Goal: Task Accomplishment & Management: Complete application form

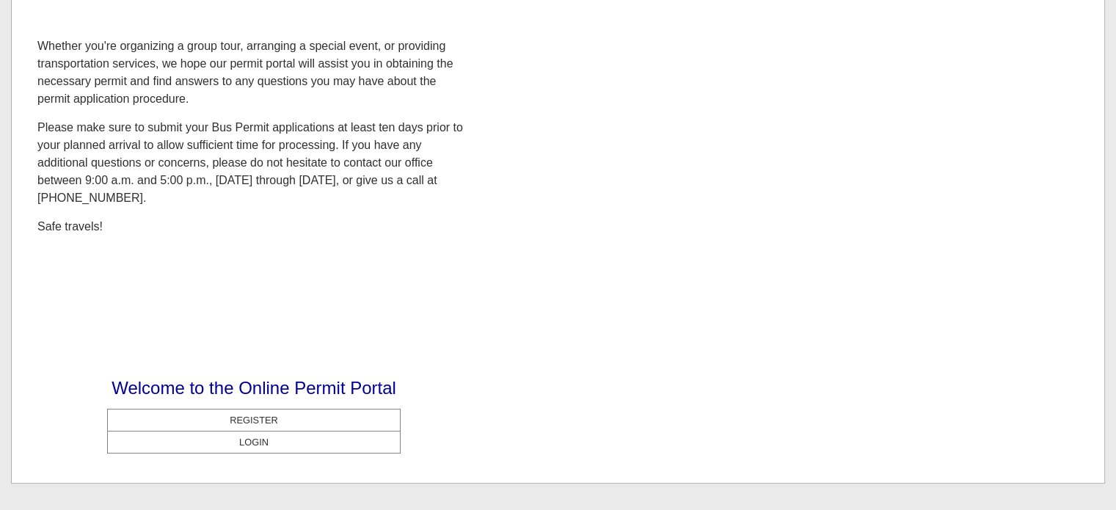
scroll to position [291, 0]
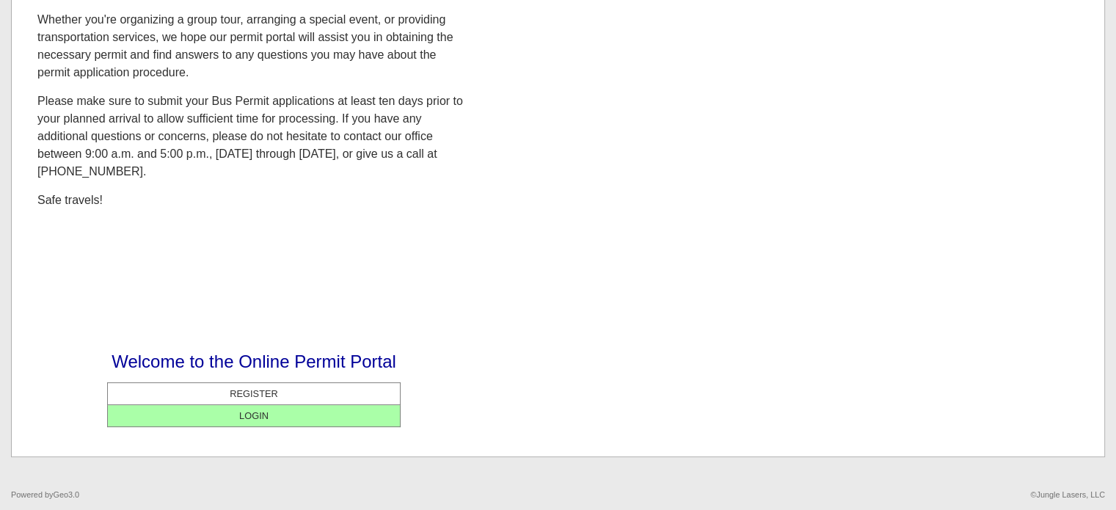
click at [271, 419] on center "LOGIN" at bounding box center [254, 416] width 285 height 14
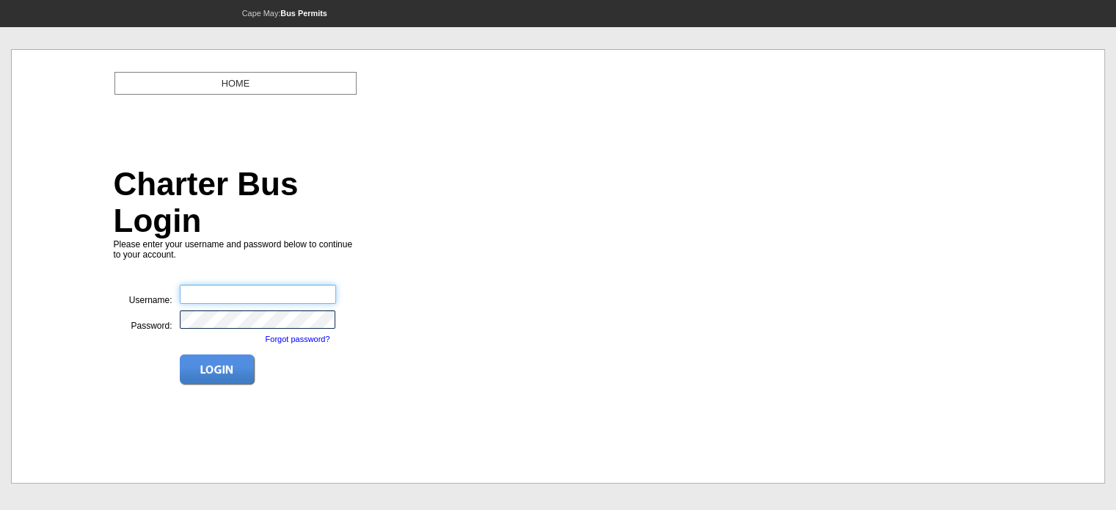
click at [208, 285] on input "text" at bounding box center [258, 294] width 156 height 19
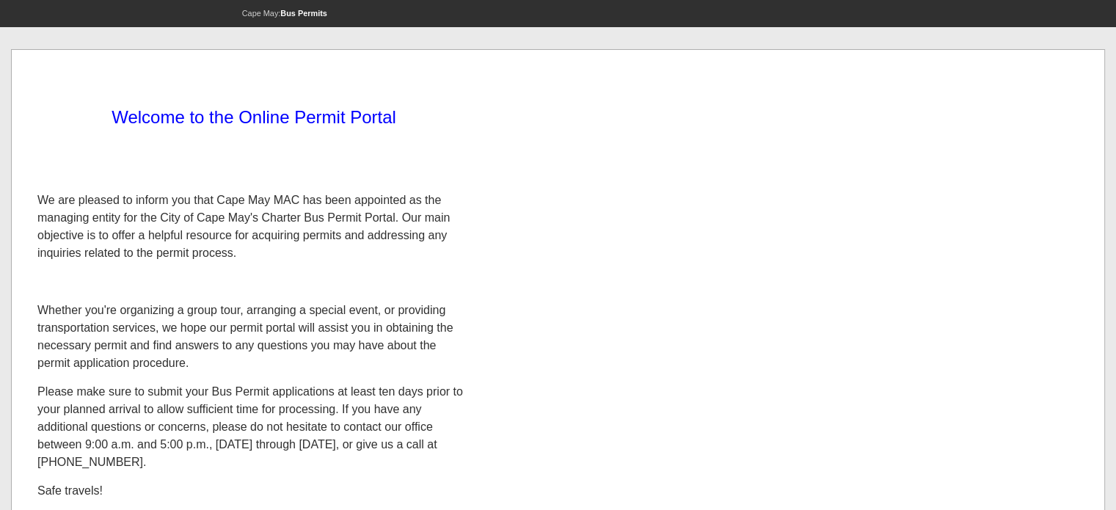
click at [546, 324] on div "Welcome to the Online Permit Portal We are pleased to inform you that Cape May …" at bounding box center [558, 394] width 1056 height 653
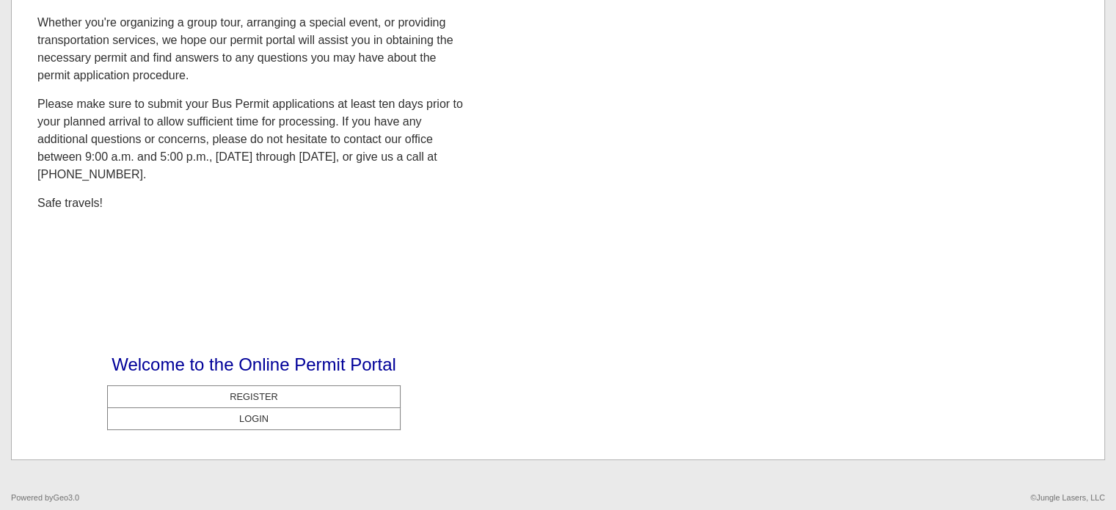
scroll to position [291, 0]
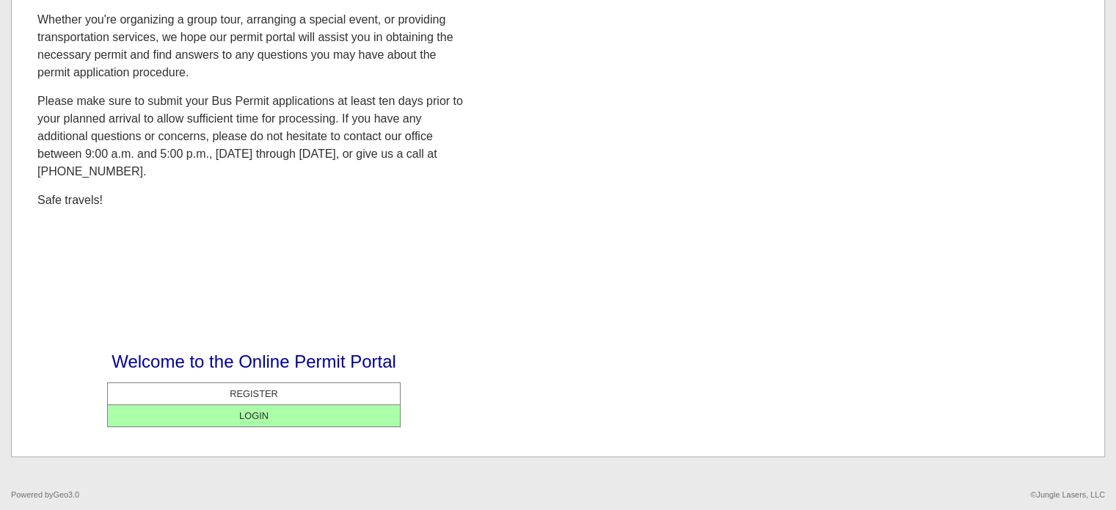
click at [243, 411] on center "LOGIN" at bounding box center [254, 416] width 285 height 14
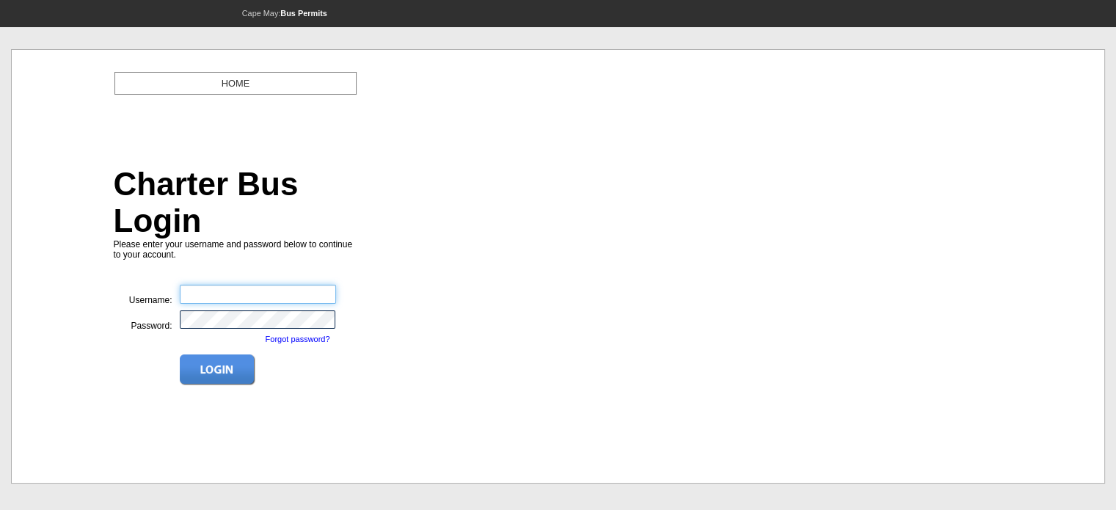
click at [200, 285] on input "text" at bounding box center [258, 294] width 156 height 19
type input "**********"
click at [205, 431] on td at bounding box center [235, 431] width 411 height 7
click at [197, 354] on img at bounding box center [218, 369] width 76 height 31
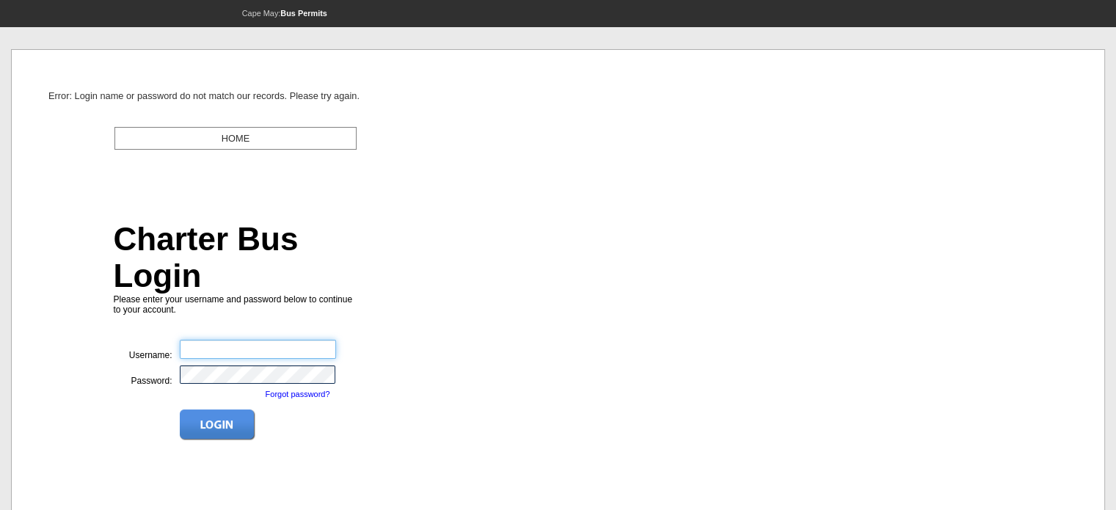
click at [206, 340] on input "text" at bounding box center [258, 349] width 156 height 19
type input "**********"
click at [222, 409] on img at bounding box center [218, 424] width 76 height 31
click at [203, 340] on input "text" at bounding box center [258, 349] width 156 height 19
type input "**********"
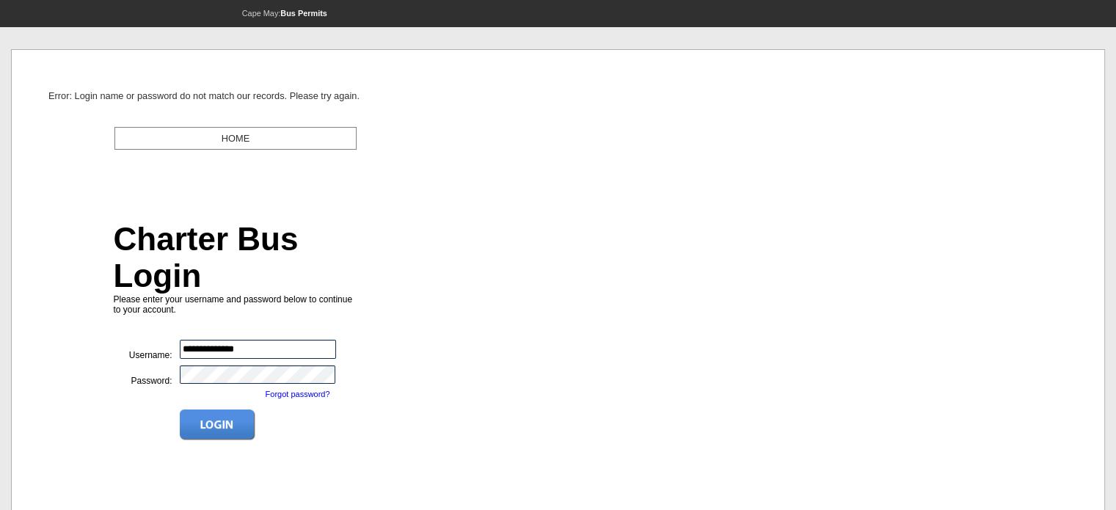
click at [203, 409] on img at bounding box center [218, 424] width 76 height 31
